Goal: Find specific page/section: Find specific page/section

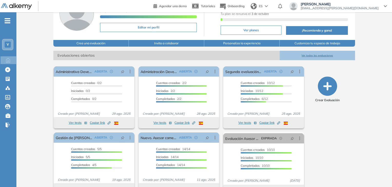
scroll to position [51, 0]
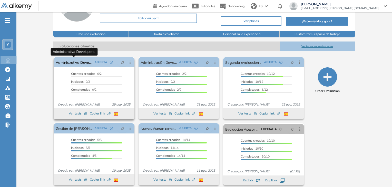
click at [78, 64] on link "Administrativa Developers." at bounding box center [74, 62] width 36 height 10
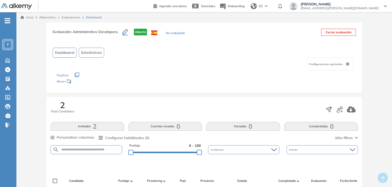
click at [341, 33] on button "Cerrar evaluación" at bounding box center [338, 32] width 35 height 7
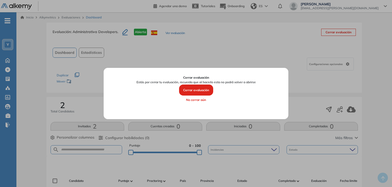
click at [199, 89] on button "Cerrar evaluación" at bounding box center [196, 90] width 34 height 11
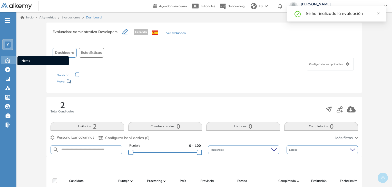
click at [7, 59] on icon at bounding box center [7, 60] width 9 height 6
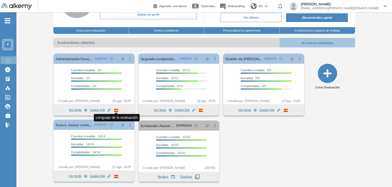
scroll to position [56, 0]
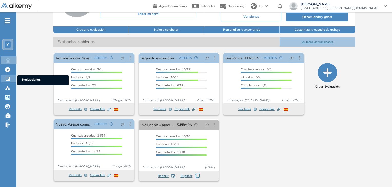
click at [9, 77] on icon at bounding box center [7, 78] width 5 height 5
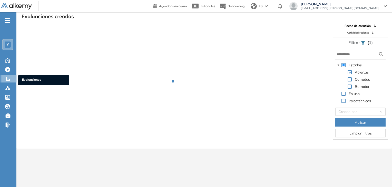
scroll to position [12, 0]
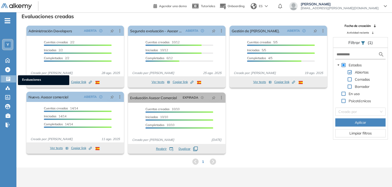
click at [8, 78] on icon at bounding box center [8, 79] width 4 height 4
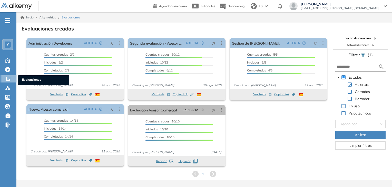
click at [8, 79] on icon at bounding box center [8, 78] width 5 height 5
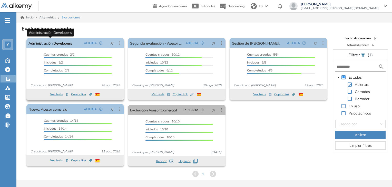
click at [58, 42] on link "Administración Developers" at bounding box center [49, 43] width 43 height 10
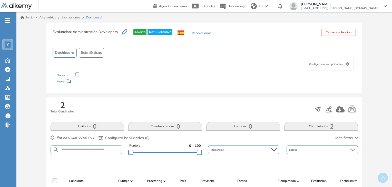
click at [315, 129] on button "Completadas 2" at bounding box center [321, 126] width 74 height 9
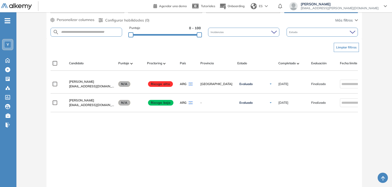
scroll to position [118, 0]
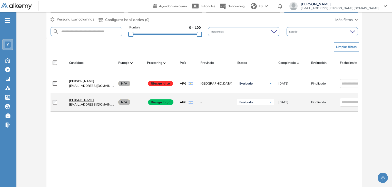
click at [77, 102] on span "[PERSON_NAME]" at bounding box center [81, 100] width 25 height 4
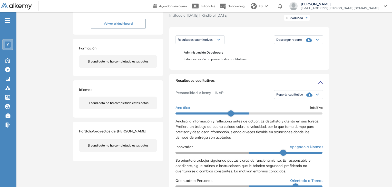
scroll to position [65, 0]
